Goal: Information Seeking & Learning: Understand process/instructions

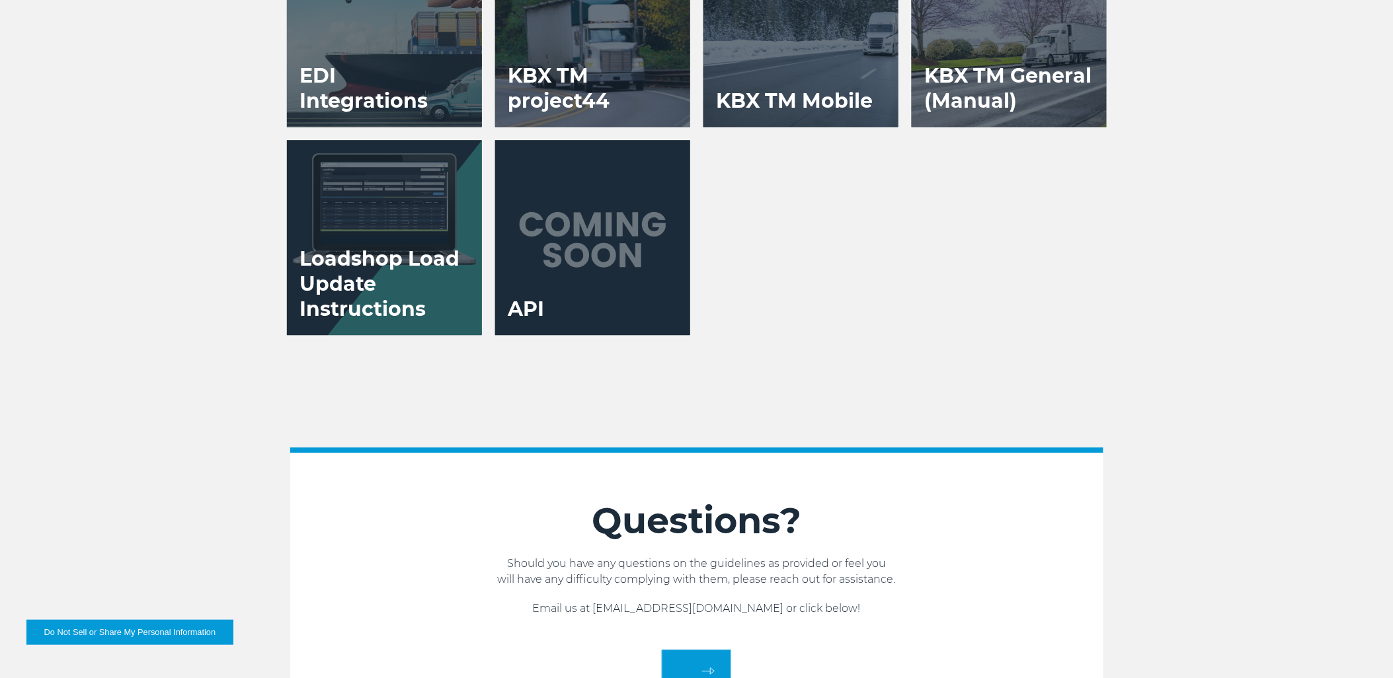
scroll to position [2645, 0]
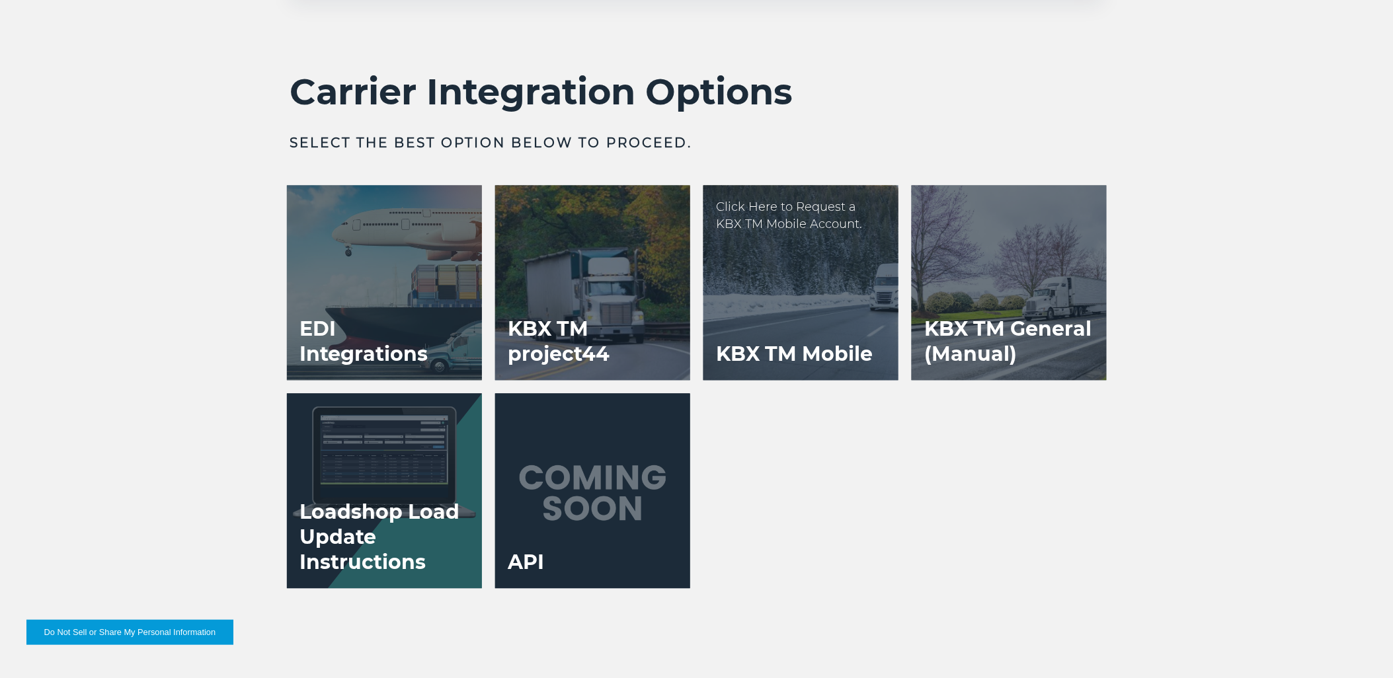
click at [807, 294] on div at bounding box center [801, 283] width 195 height 195
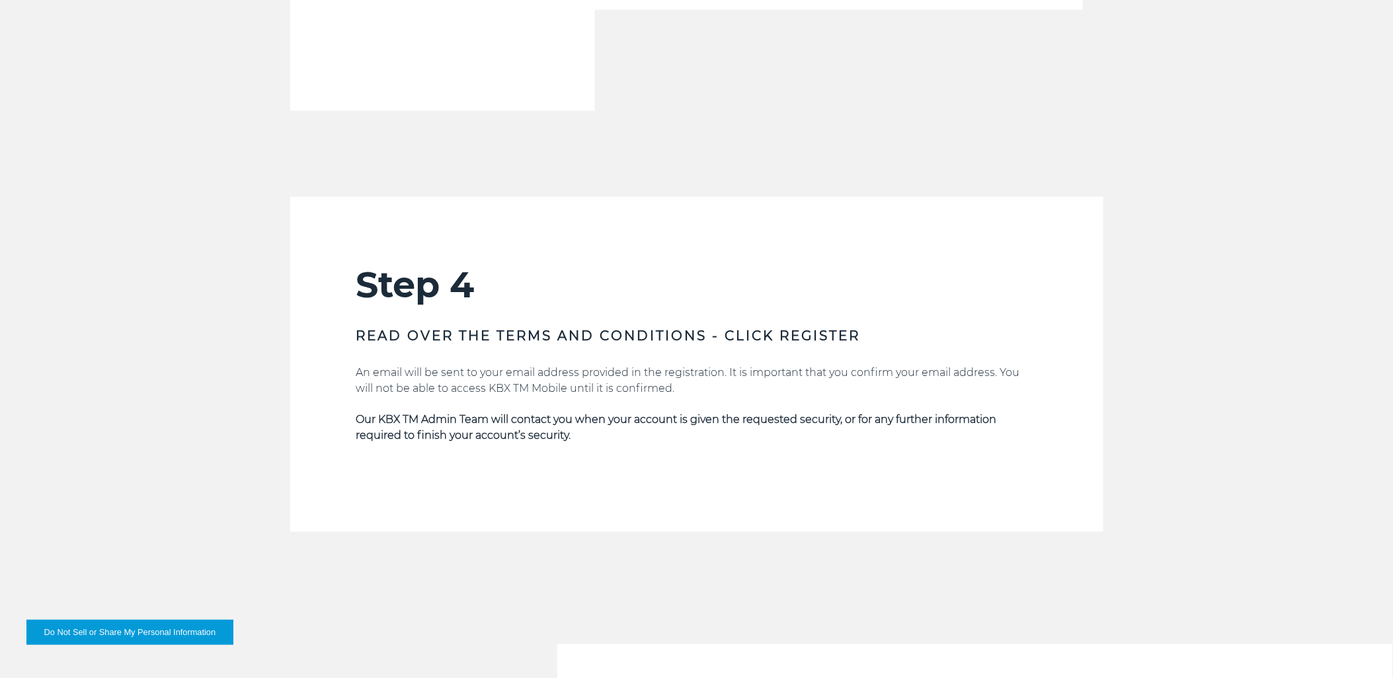
scroll to position [2718, 0]
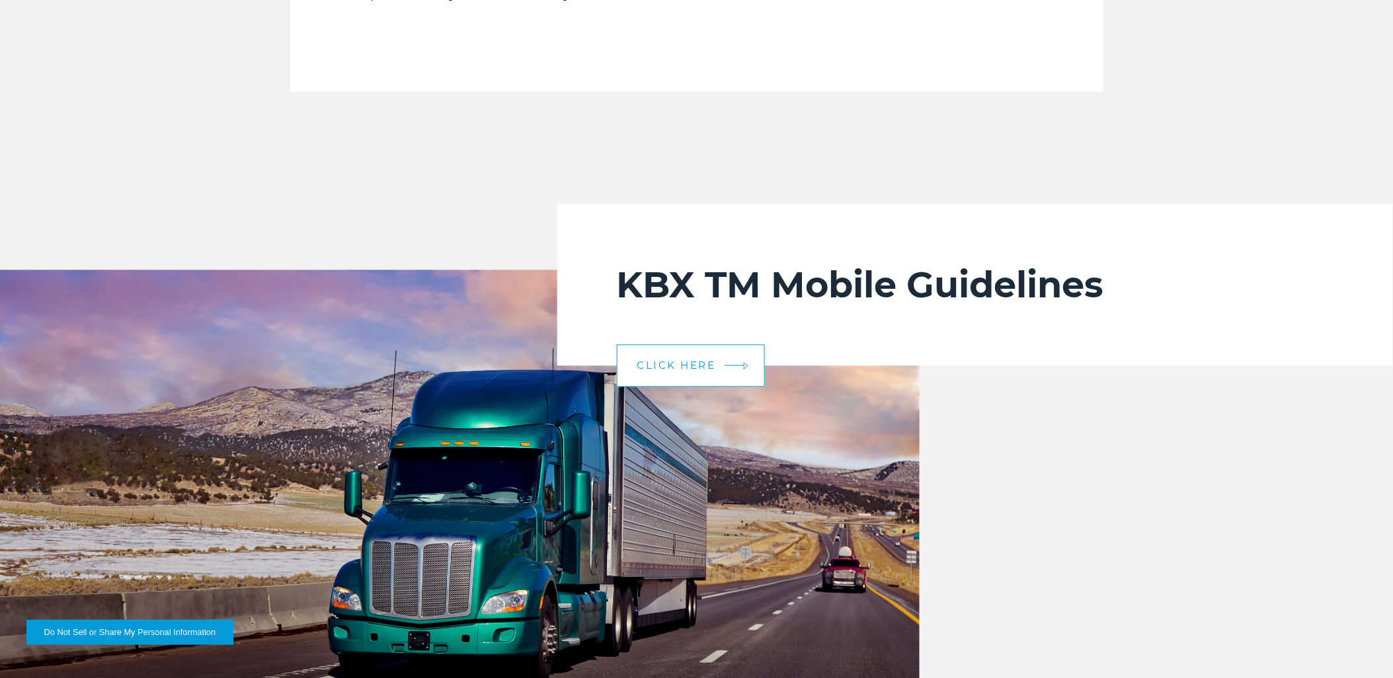
click at [702, 366] on span "CLICK HERE" at bounding box center [676, 365] width 79 height 10
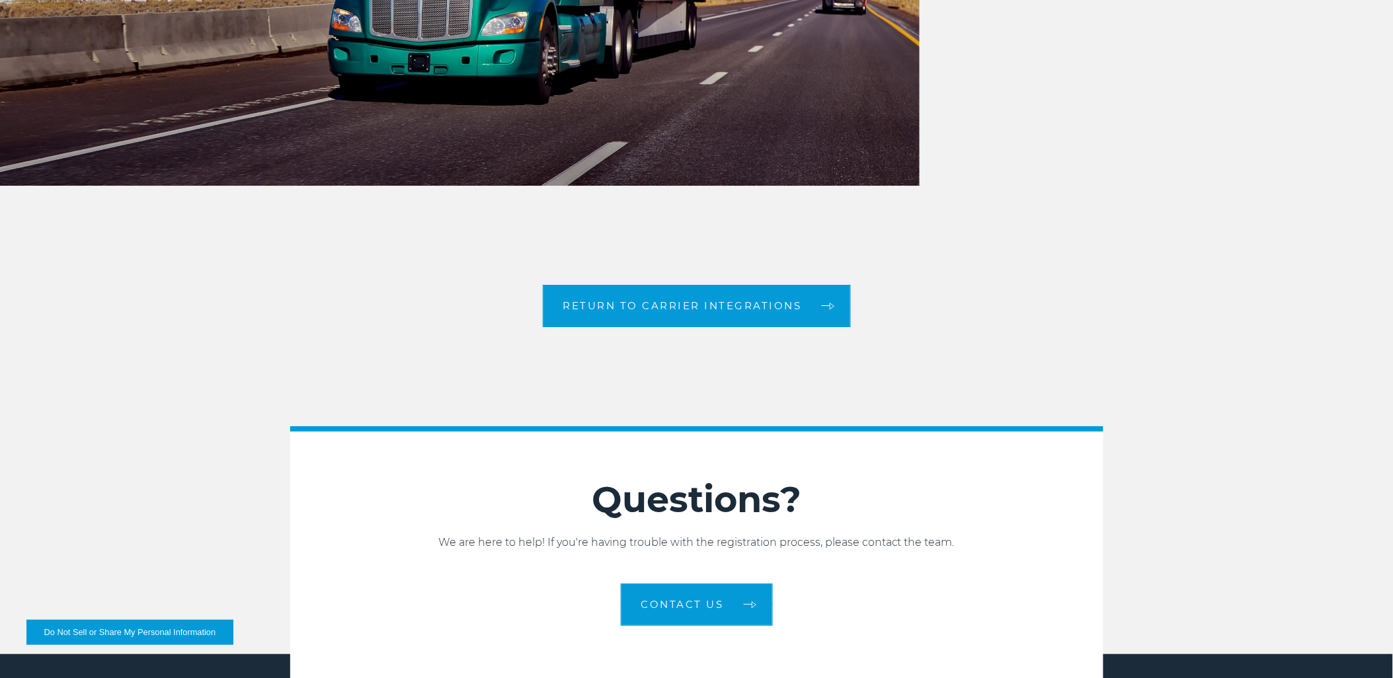
scroll to position [3527, 0]
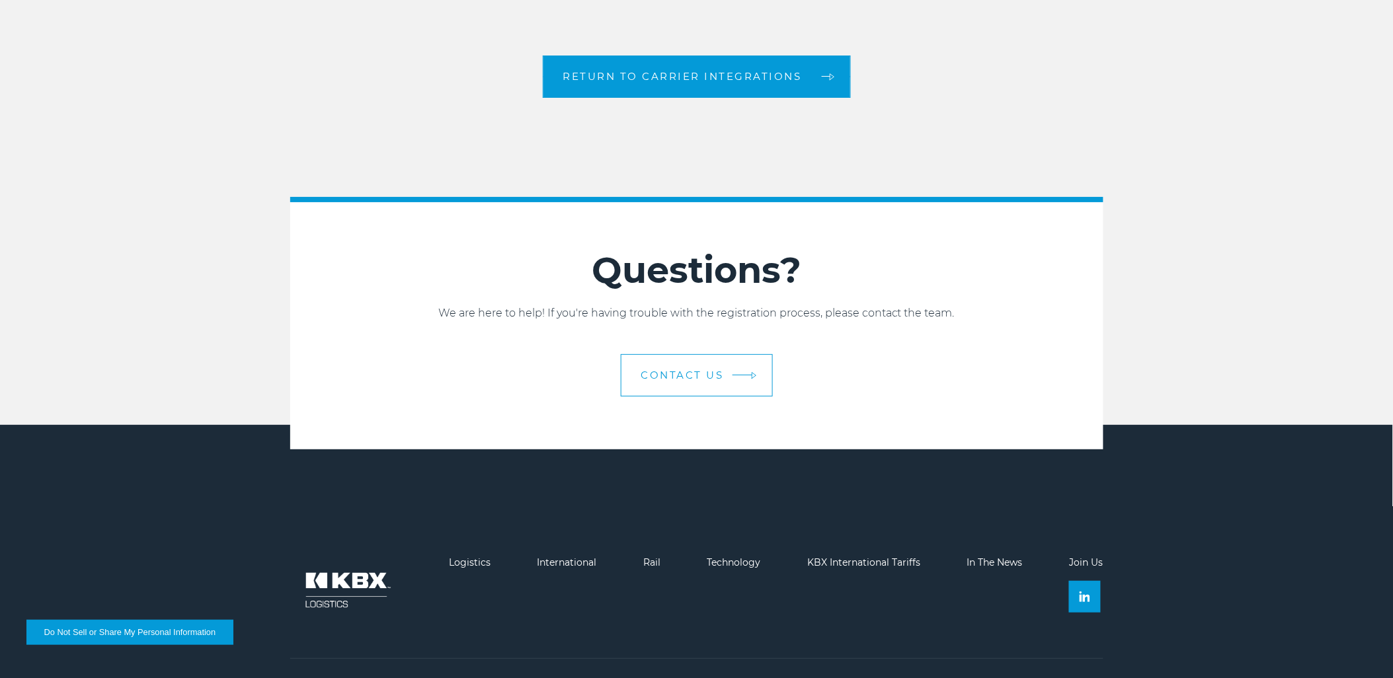
click at [677, 379] on span "contact us" at bounding box center [682, 375] width 83 height 10
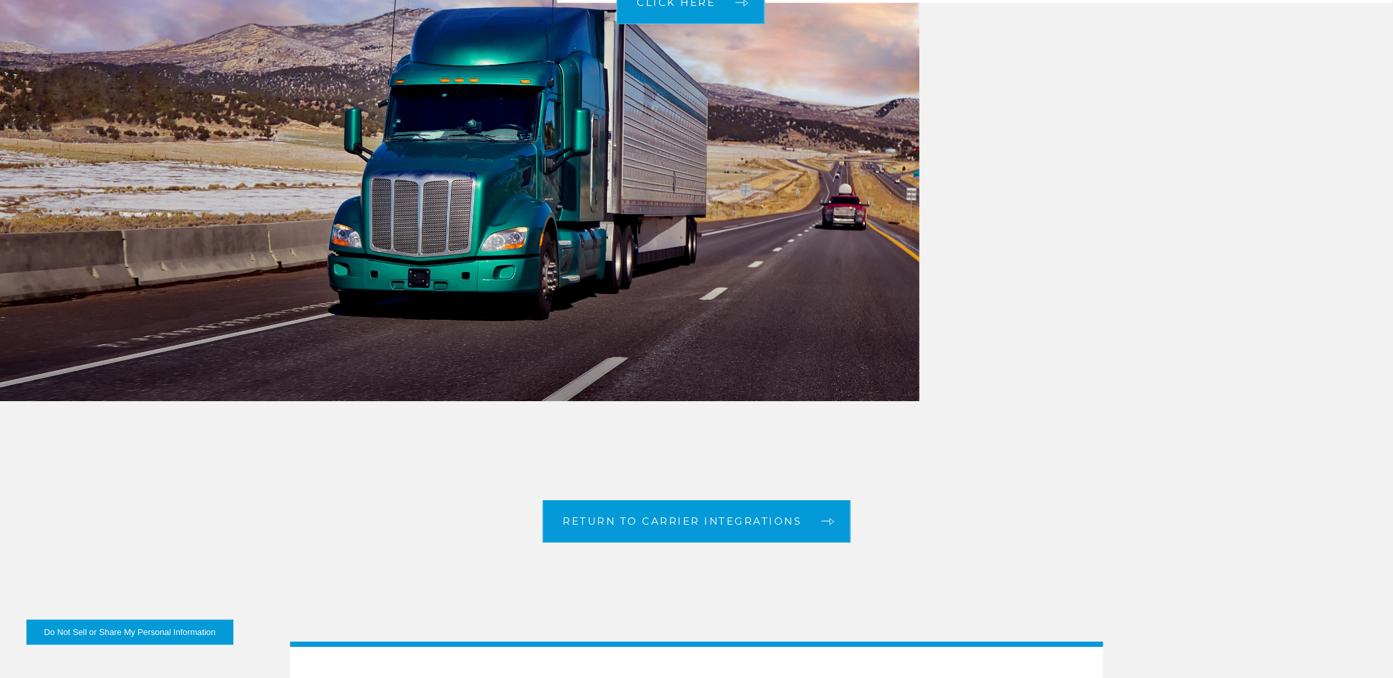
scroll to position [3562, 0]
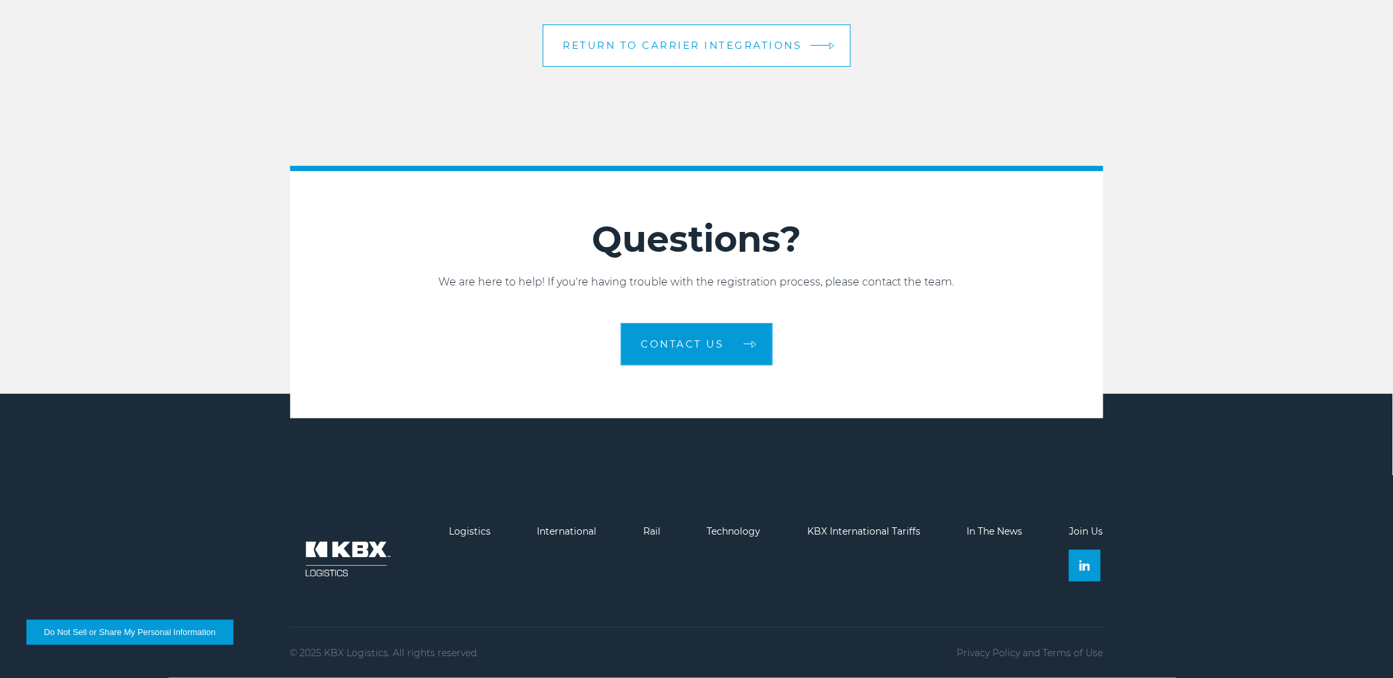
click at [665, 53] on link "Return to Carrier Integrations" at bounding box center [697, 45] width 308 height 42
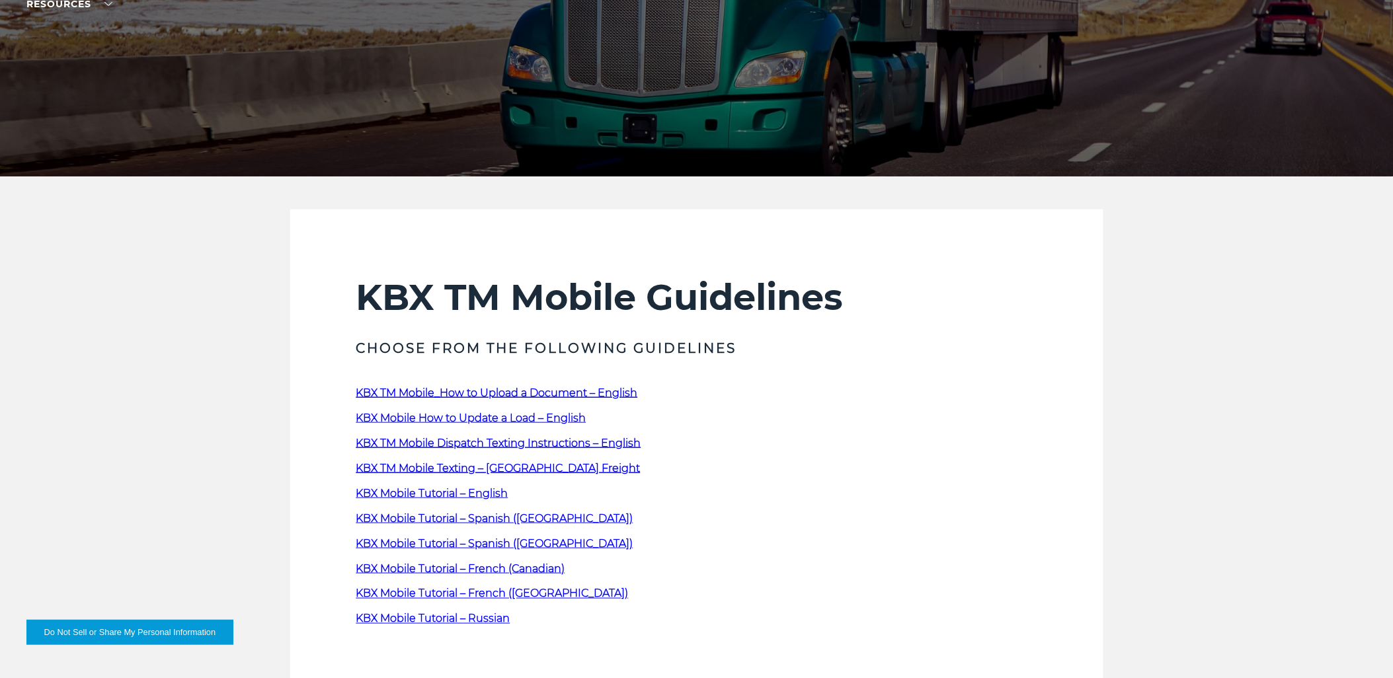
scroll to position [294, 0]
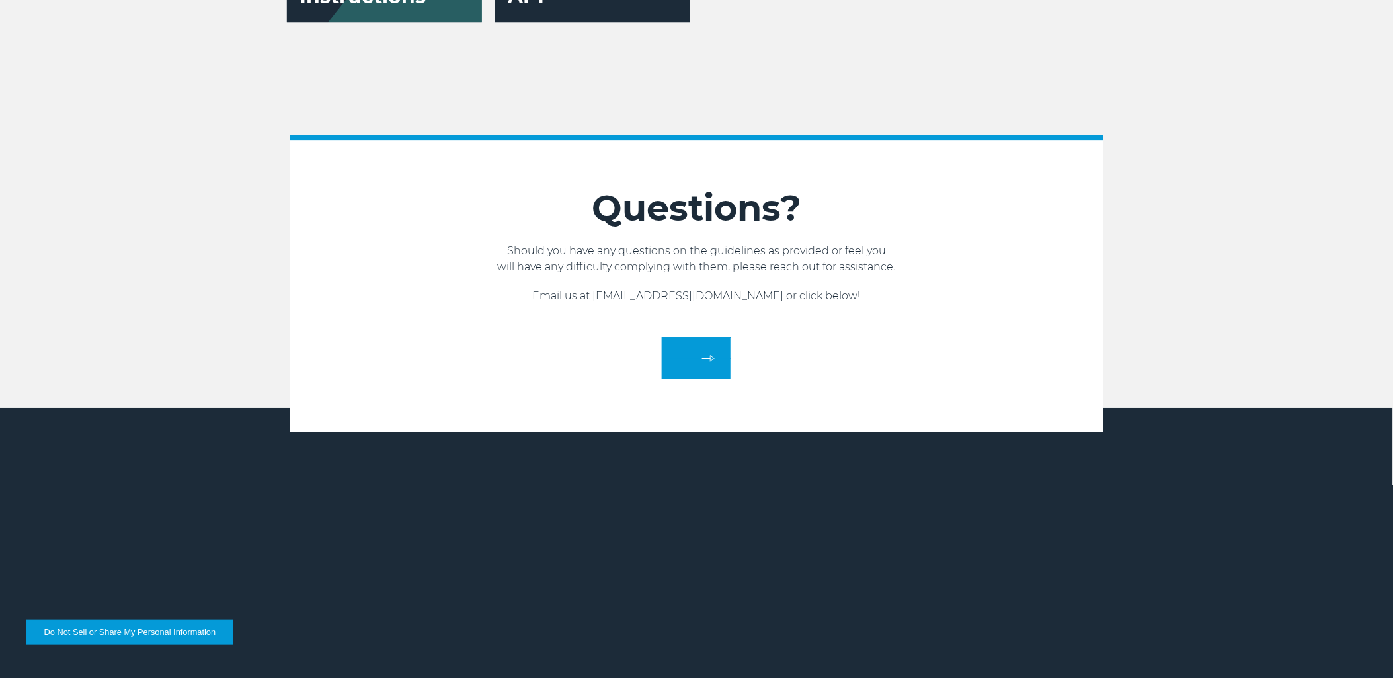
scroll to position [3227, 0]
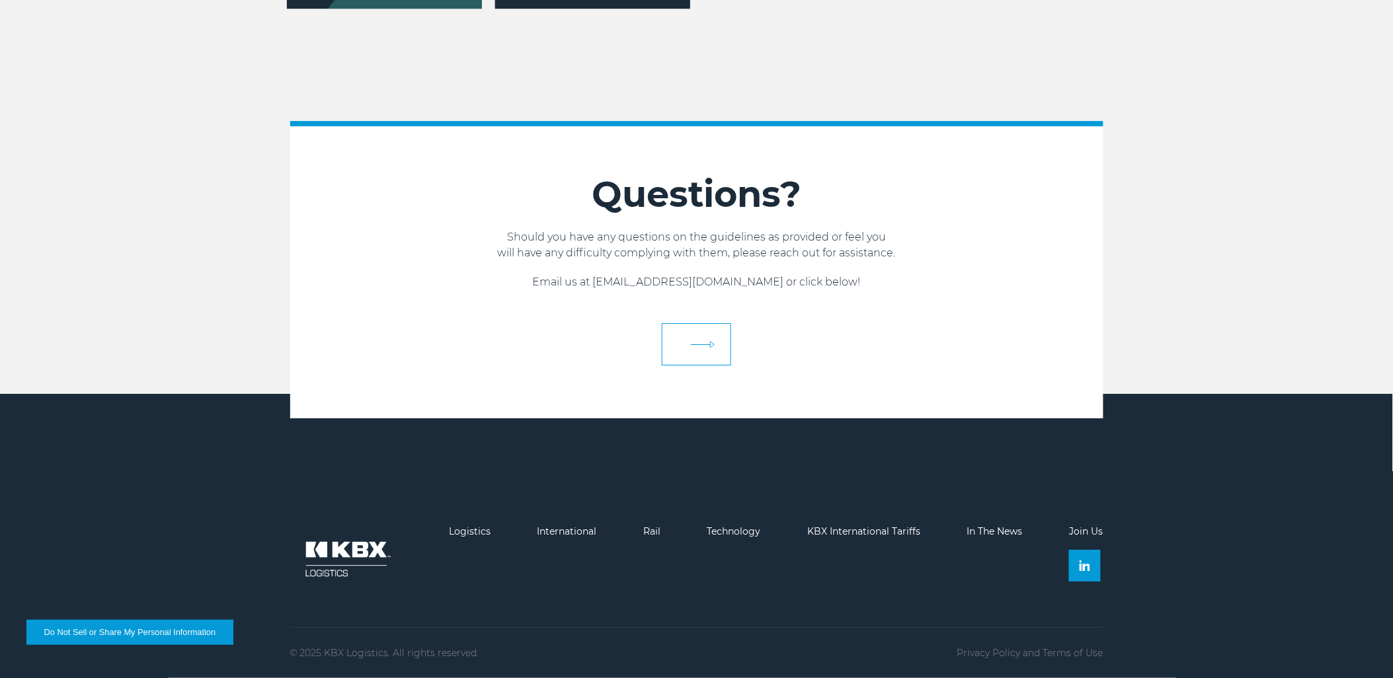
click at [684, 352] on link at bounding box center [696, 344] width 69 height 42
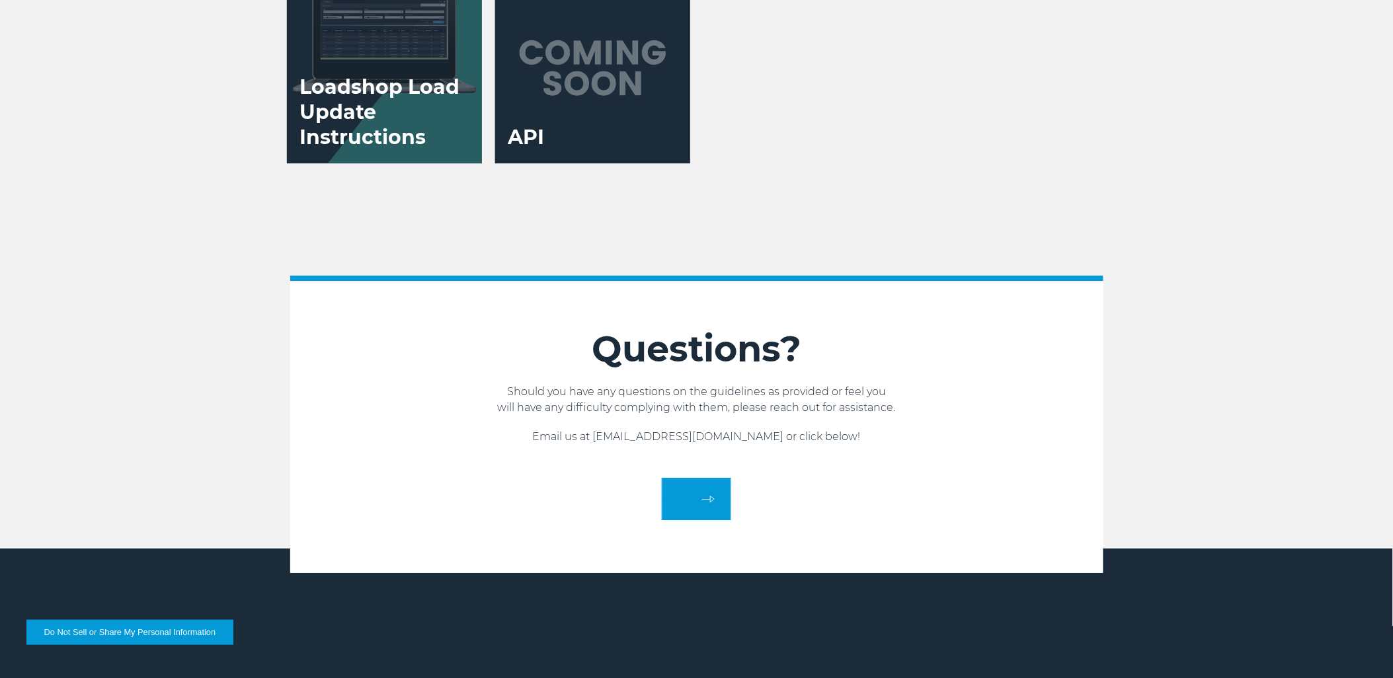
scroll to position [2639, 0]
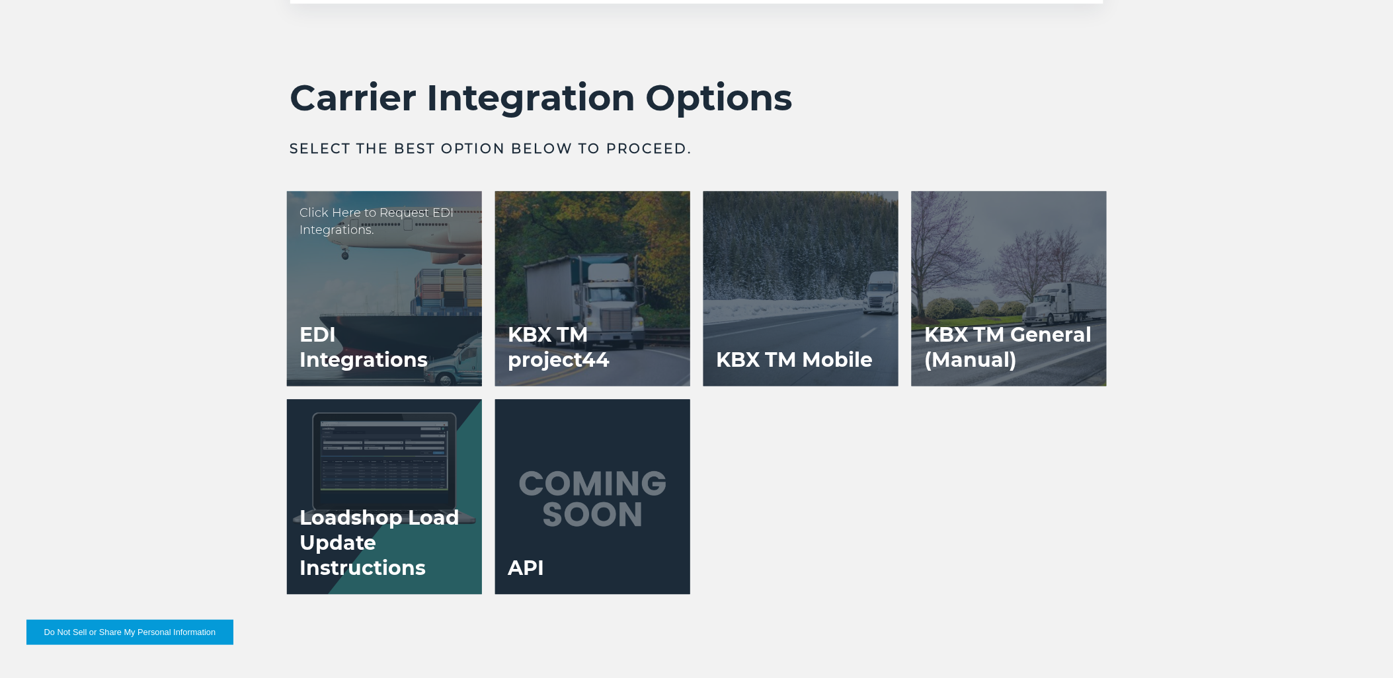
click at [407, 315] on h3 "EDI Integrations" at bounding box center [384, 348] width 195 height 77
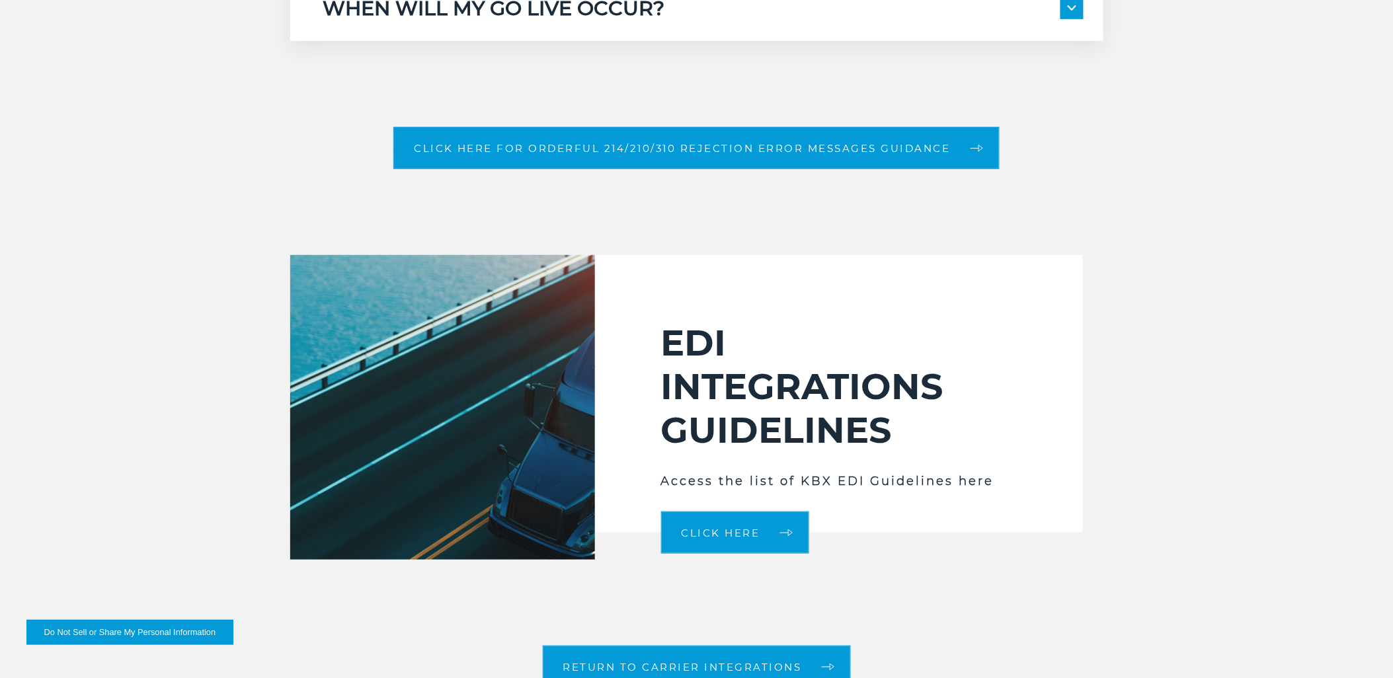
scroll to position [2131, 0]
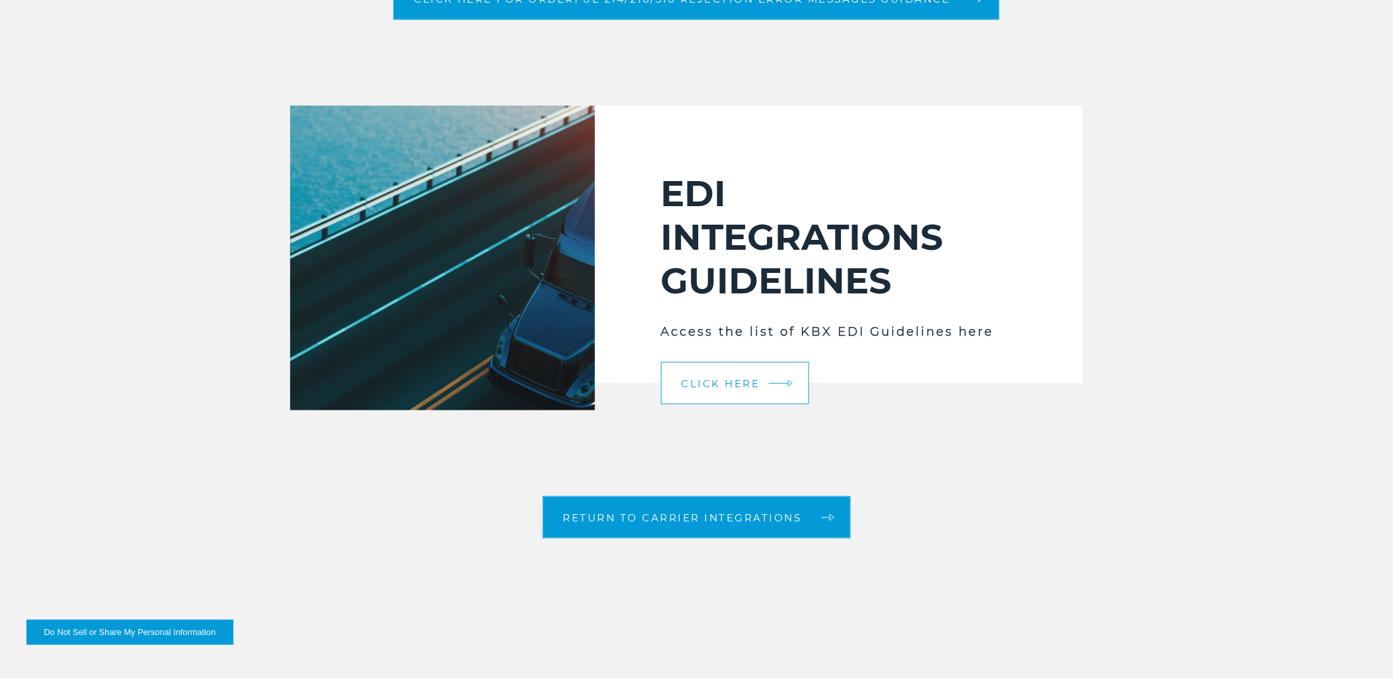
click at [742, 382] on span "Click Here" at bounding box center [721, 384] width 79 height 10
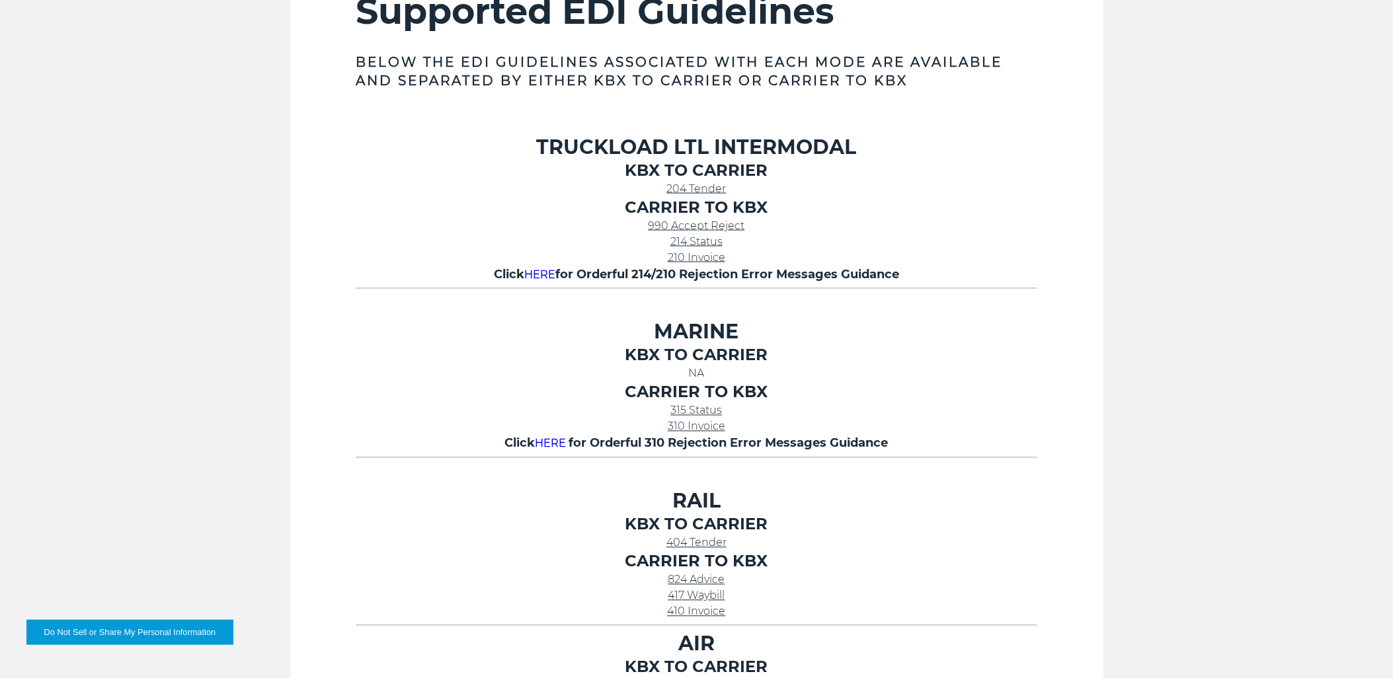
scroll to position [587, 0]
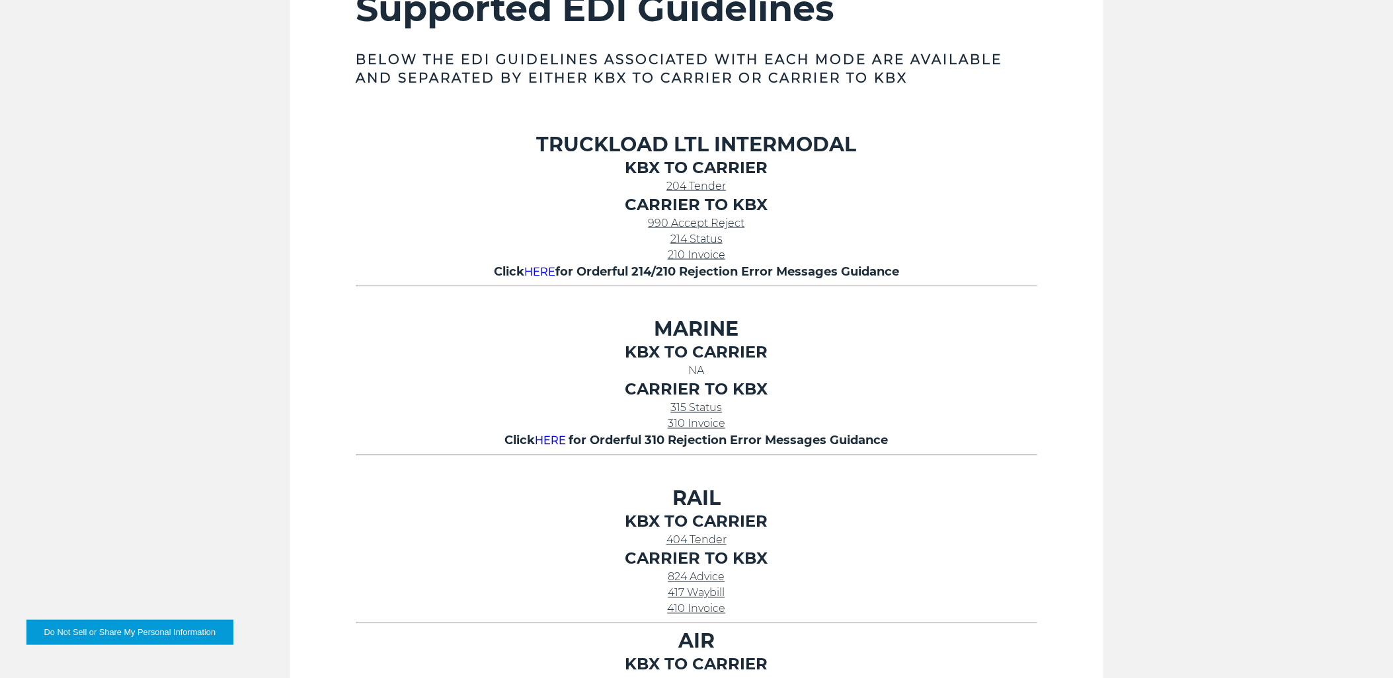
click at [690, 235] on span "214 Status" at bounding box center [697, 239] width 52 height 13
